Goal: Transaction & Acquisition: Purchase product/service

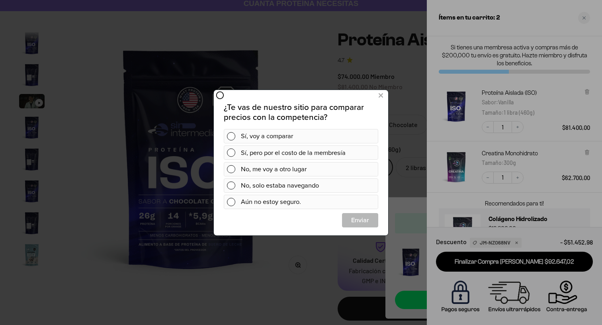
scroll to position [288, 0]
click at [232, 134] on span at bounding box center [231, 136] width 8 height 8
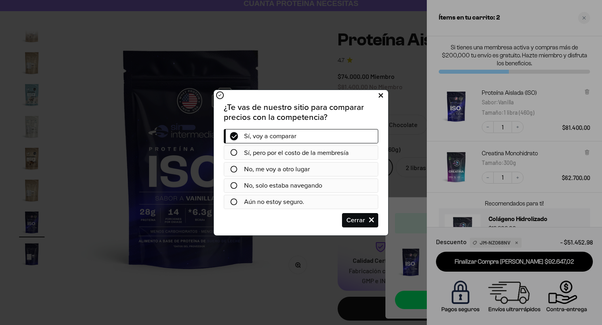
click at [381, 93] on icon at bounding box center [381, 95] width 4 height 11
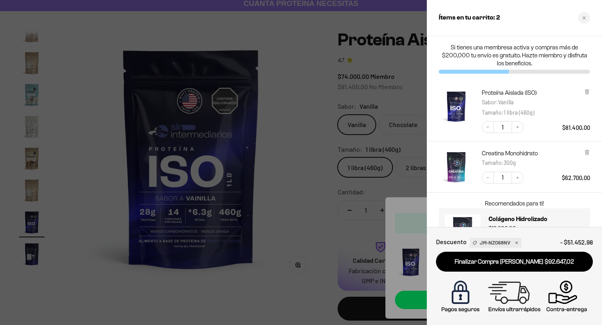
scroll to position [35, 0]
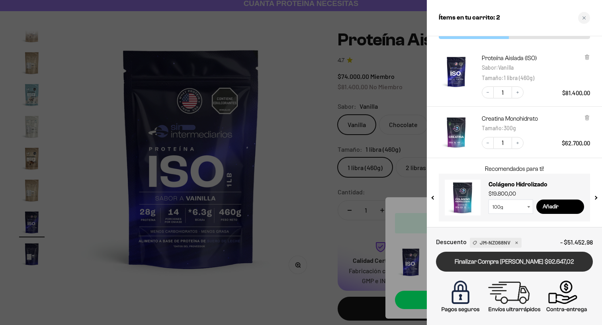
click at [536, 262] on link "Finalizar Compra [PERSON_NAME] $92.647,02" at bounding box center [514, 262] width 157 height 20
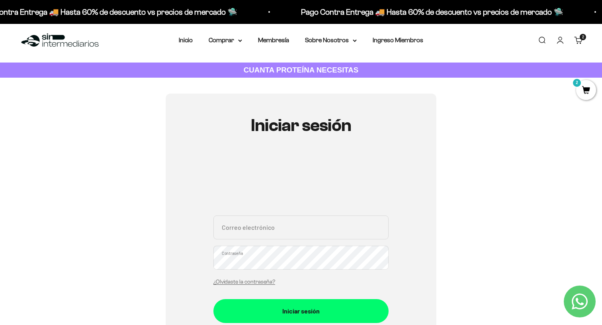
scroll to position [2, 0]
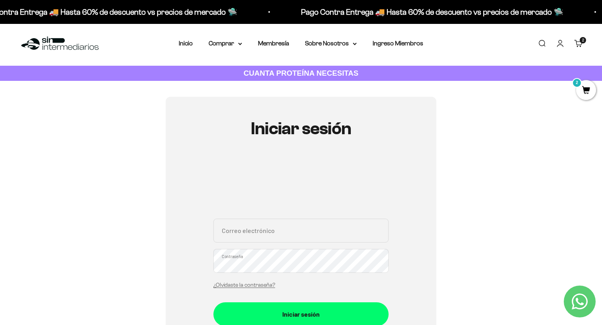
click at [576, 298] on icon "Contact us on WhatsApp" at bounding box center [580, 301] width 16 height 16
click at [587, 90] on span "2" at bounding box center [586, 90] width 20 height 20
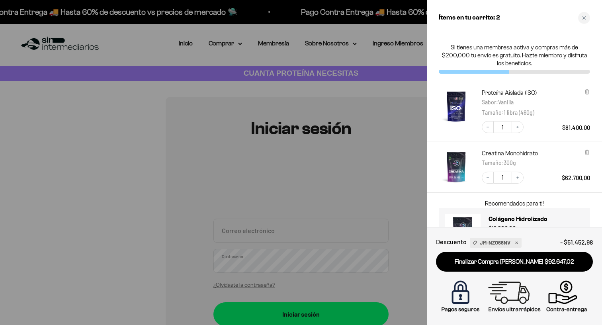
scroll to position [35, 0]
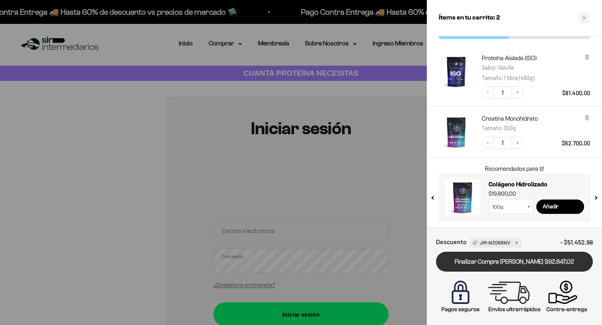
click at [522, 263] on link "Finalizar Compra [PERSON_NAME] $92.647,02" at bounding box center [514, 262] width 157 height 20
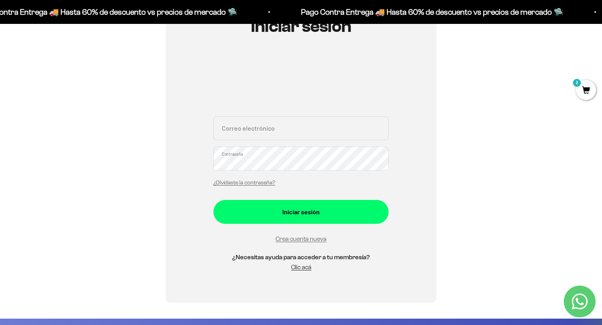
scroll to position [108, 0]
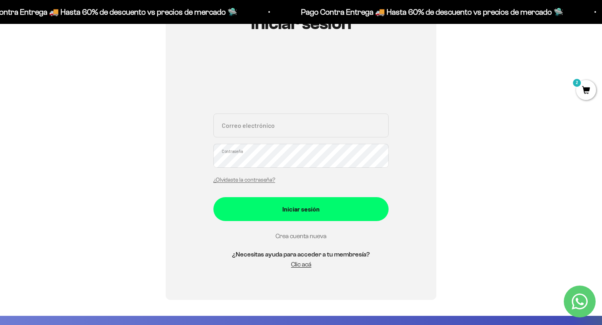
click at [305, 236] on link "Crea cuenta nueva" at bounding box center [301, 236] width 51 height 7
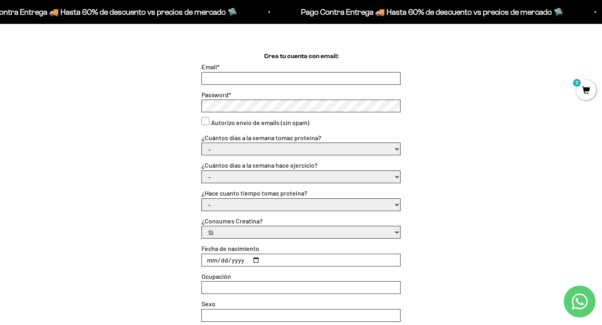
scroll to position [221, 0]
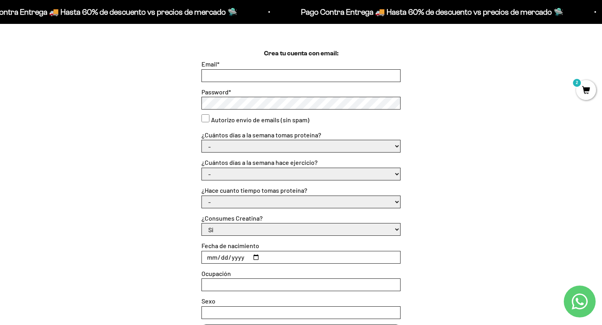
click at [337, 72] on input "Email *" at bounding box center [301, 76] width 198 height 12
type input "danielaflorezlopez90@gmail.com"
click at [265, 97] on div at bounding box center [300, 103] width 199 height 13
click at [201, 117] on consent"] "Autorizo envío de emails (sin spam)" at bounding box center [205, 118] width 8 height 8
click at [206, 117] on consent"] "Autorizo envío de emails (sin spam)" at bounding box center [205, 118] width 8 height 8
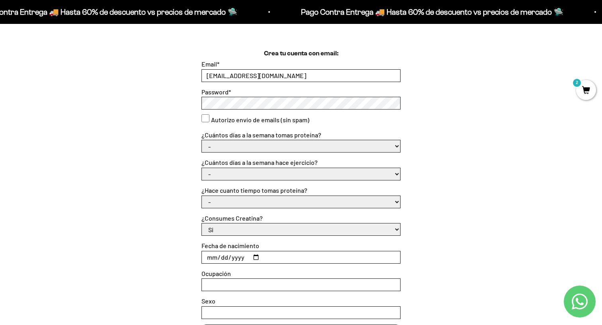
click at [204, 118] on consent"] "Autorizo envío de emails (sin spam)" at bounding box center [205, 118] width 8 height 8
checkbox consent"] "true"
click at [219, 146] on select "- 1 o 2 3 a 5 6 o 7" at bounding box center [301, 146] width 198 height 12
select select "3 a 5"
click at [202, 140] on select "- 1 o 2 3 a 5 6 o 7" at bounding box center [301, 146] width 198 height 12
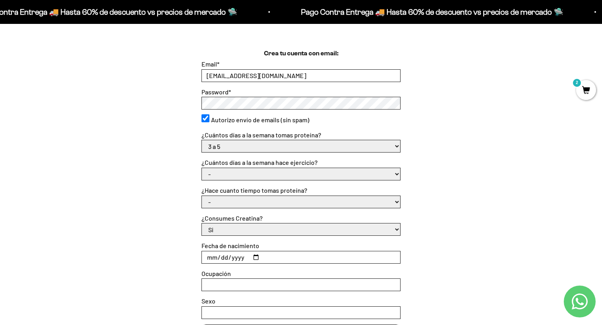
click at [227, 175] on select "- No hago 1 a 2 días 3 a 5 días 6 o 7 días" at bounding box center [301, 174] width 198 height 12
select select "3 a 5 días"
click at [202, 168] on select "- No hago 1 a 2 días 3 a 5 días 6 o 7 días" at bounding box center [301, 174] width 198 height 12
click at [228, 201] on select "- Apenas estoy empezando Menos de 6 meses Más de 6 meses Hace más de un año" at bounding box center [301, 202] width 198 height 12
select select "Menos de 6 meses"
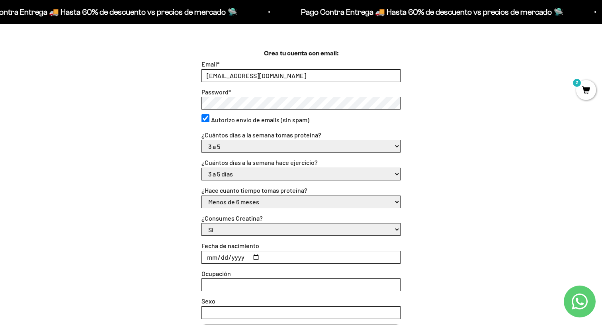
click at [202, 196] on select "- Apenas estoy empezando Menos de 6 meses Más de 6 meses Hace más de un año" at bounding box center [301, 202] width 198 height 12
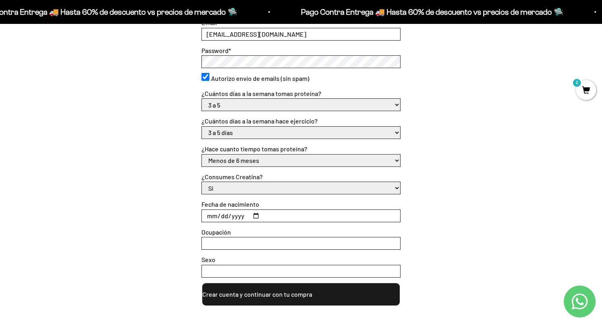
click at [230, 190] on select "Si No" at bounding box center [301, 188] width 198 height 12
select select "No"
click at [202, 182] on select "Si No" at bounding box center [301, 188] width 198 height 12
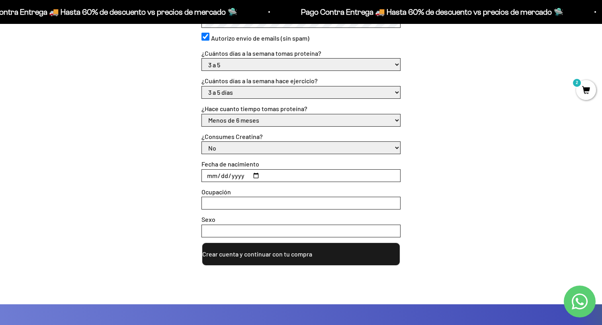
scroll to position [304, 0]
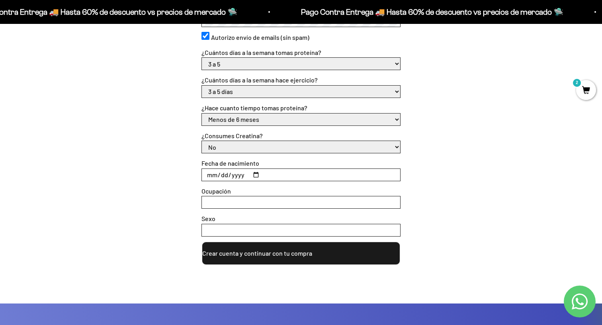
click at [213, 176] on input "Fecha de nacimiento" at bounding box center [301, 175] width 198 height 12
type input "1989-05-19"
click at [227, 200] on input "Ocupación" at bounding box center [301, 202] width 198 height 12
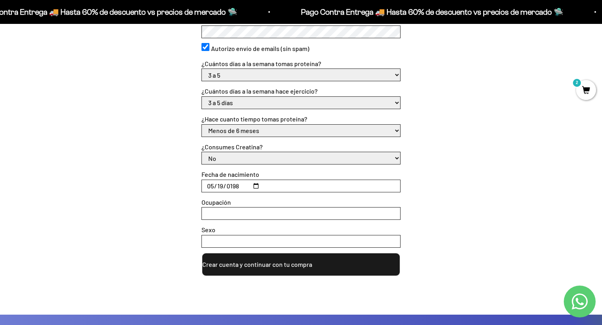
scroll to position [293, 0]
click at [249, 265] on button "Crear cuenta y continuar con tu compra" at bounding box center [300, 264] width 199 height 24
